Goal: Task Accomplishment & Management: Use online tool/utility

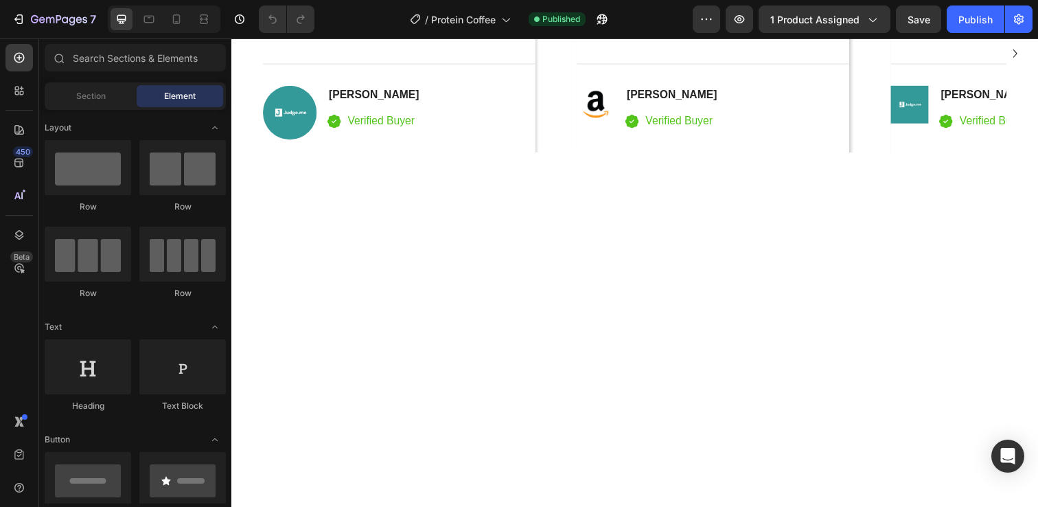
scroll to position [2027, 0]
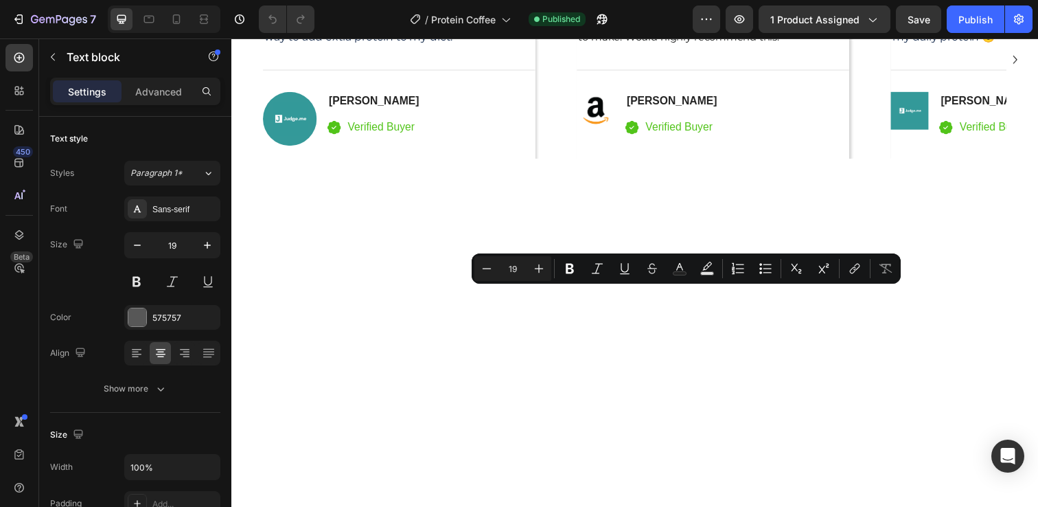
drag, startPoint x: 731, startPoint y: 303, endPoint x: 656, endPoint y: 302, distance: 75.5
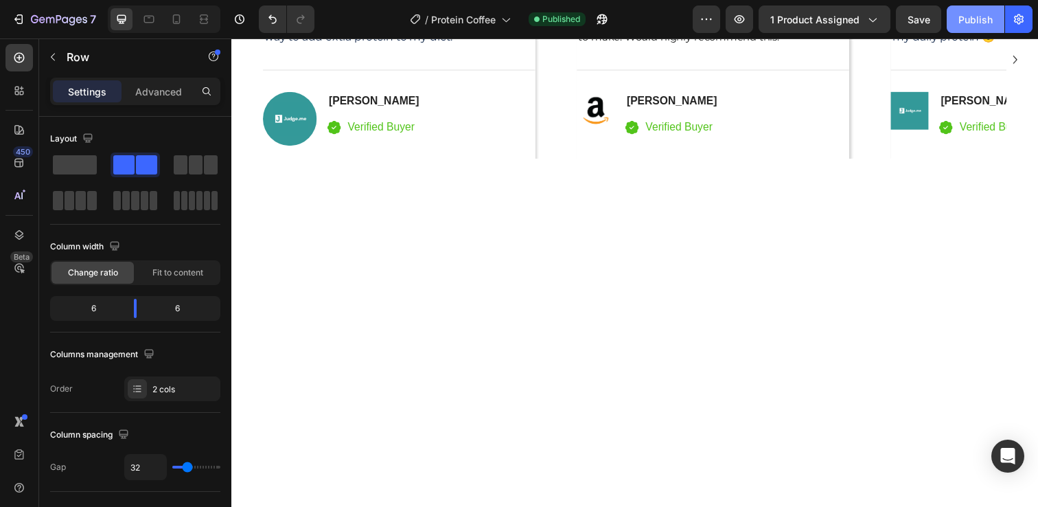
click at [968, 25] on div "Publish" at bounding box center [975, 19] width 34 height 14
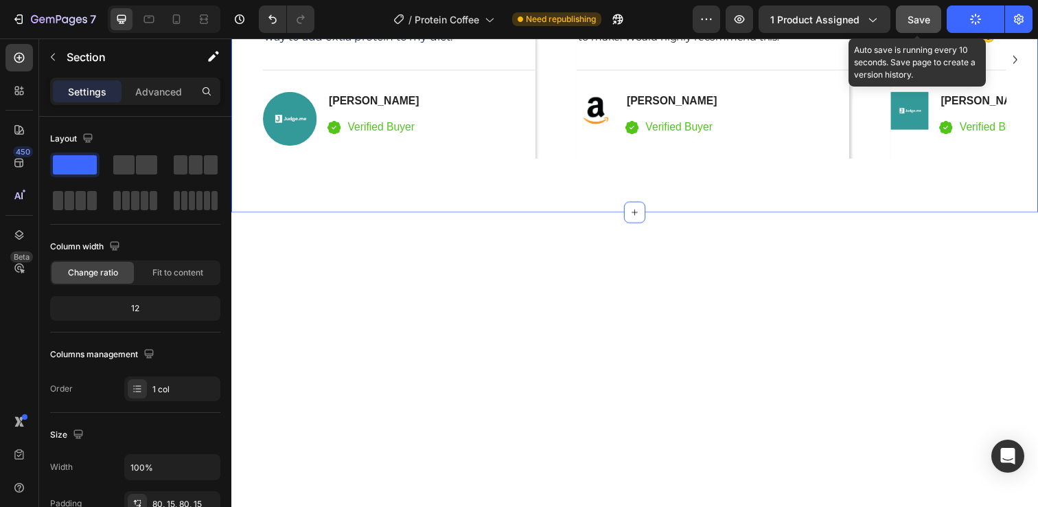
click at [910, 27] on button "Save" at bounding box center [918, 18] width 45 height 27
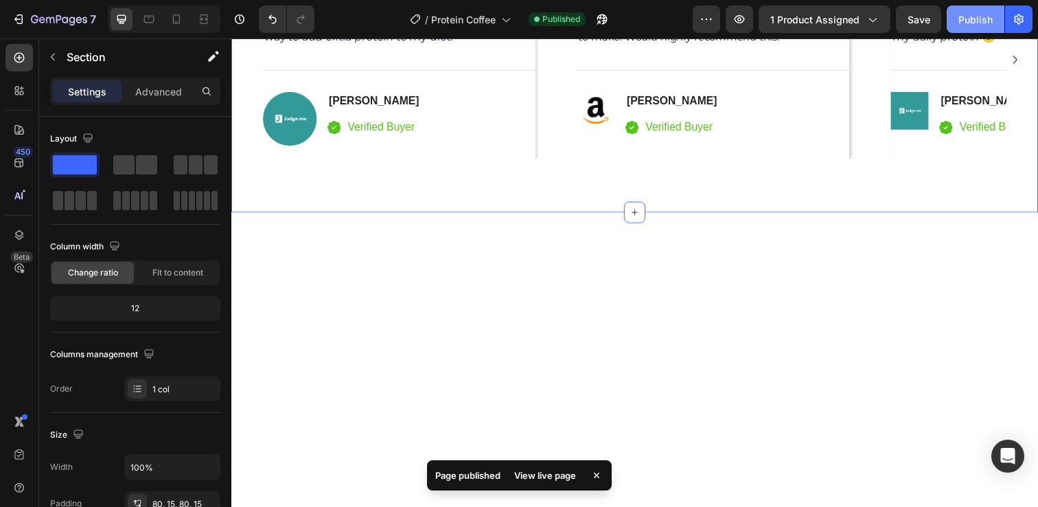
click at [973, 22] on div "Publish" at bounding box center [975, 19] width 34 height 14
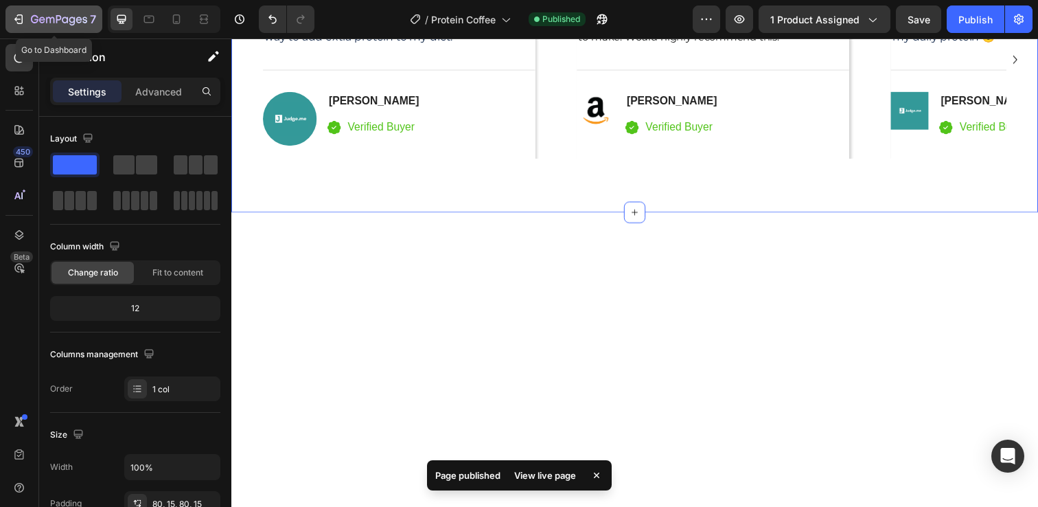
click at [46, 19] on icon "button" at bounding box center [50, 20] width 8 height 6
